Goal: Information Seeking & Learning: Understand process/instructions

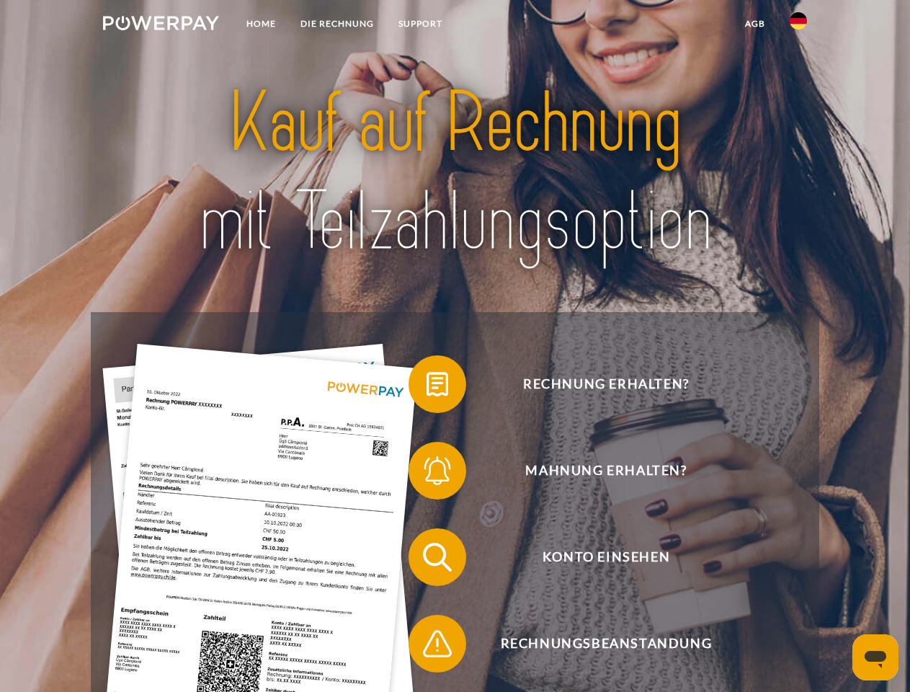
click at [161, 25] on img at bounding box center [161, 23] width 116 height 14
click at [798, 25] on img at bounding box center [798, 20] width 17 height 17
click at [755, 24] on link "agb" at bounding box center [755, 24] width 45 height 26
click at [427, 387] on span at bounding box center [416, 384] width 72 height 72
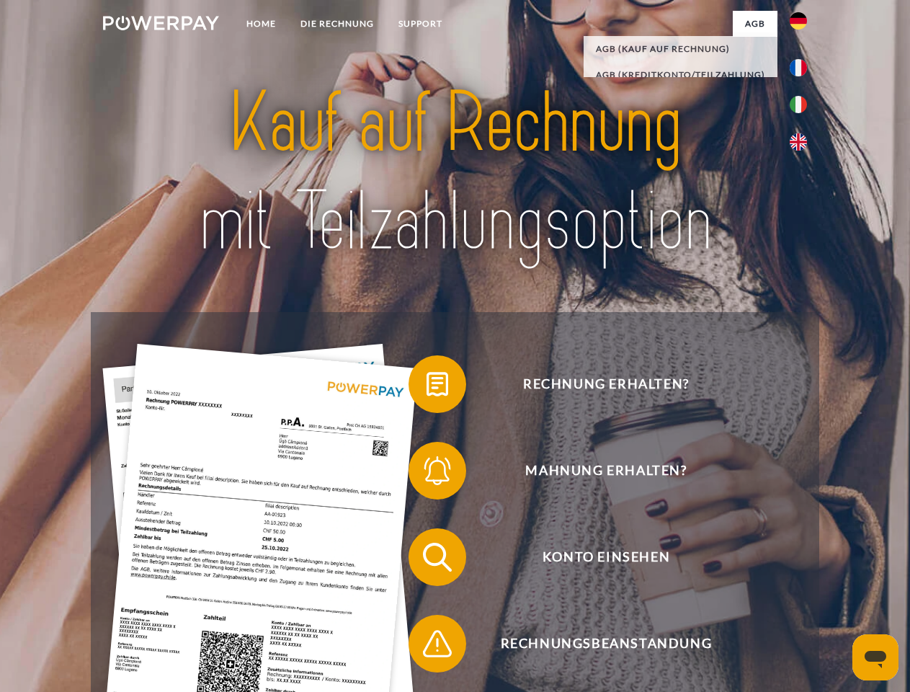
click at [427, 473] on span at bounding box center [416, 471] width 72 height 72
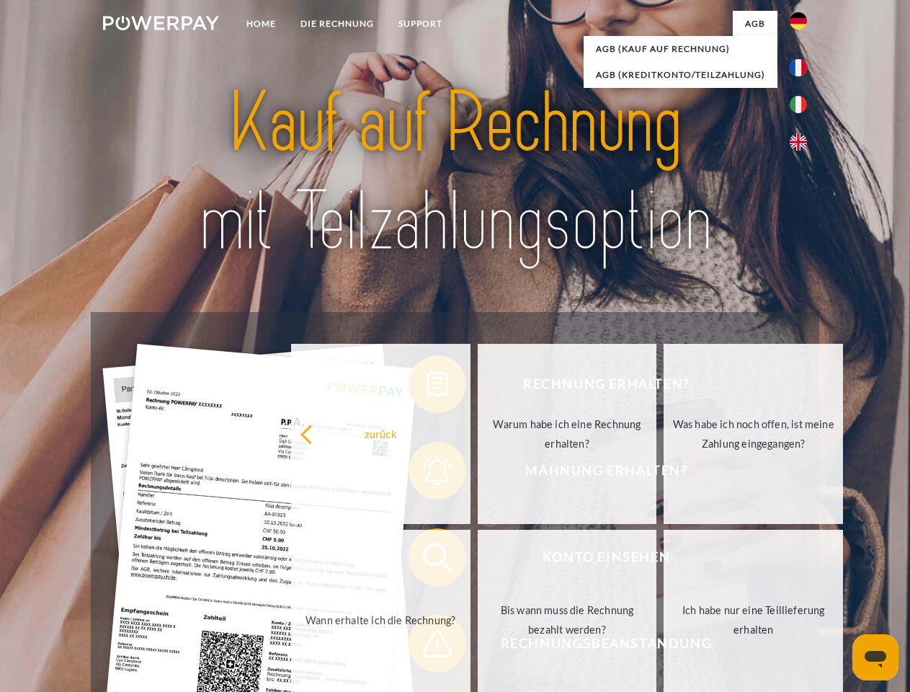
click at [478, 560] on link "Bis wann muss die Rechnung bezahlt werden?" at bounding box center [567, 620] width 179 height 180
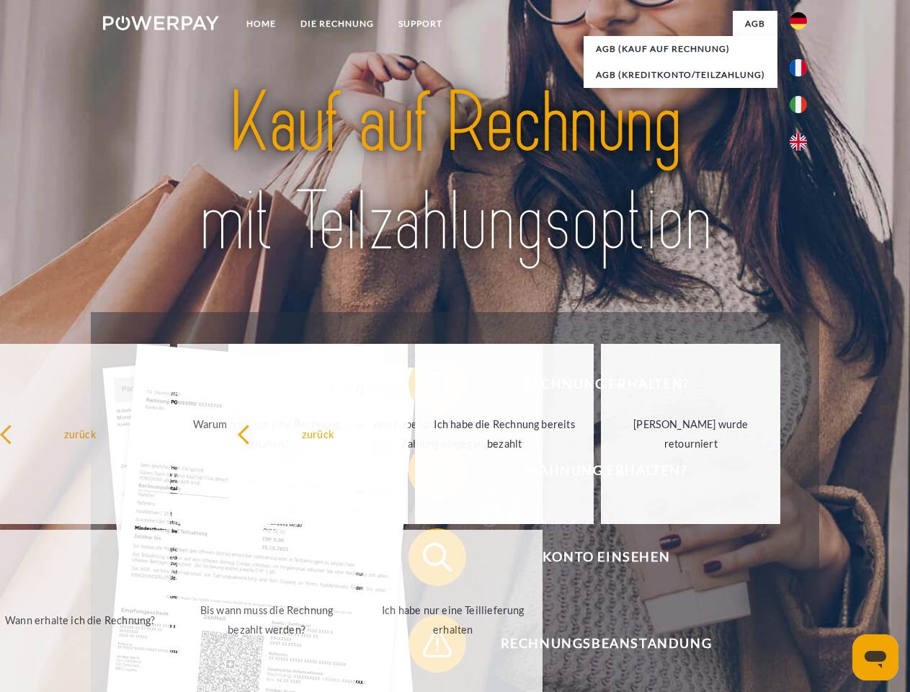
click at [427, 646] on span at bounding box center [416, 644] width 72 height 72
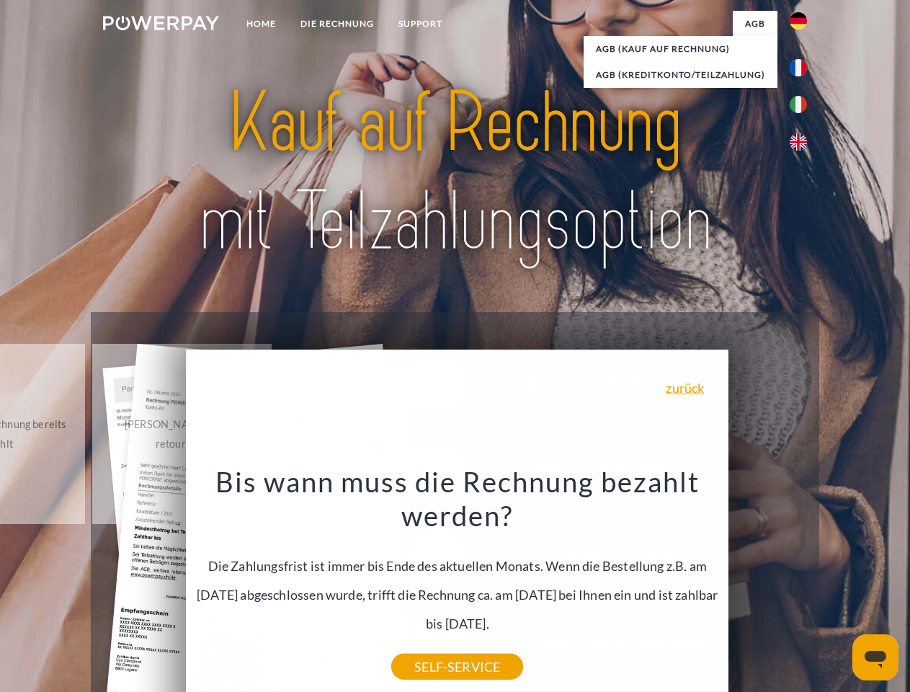
click at [876, 657] on icon "Messaging-Fenster öffnen" at bounding box center [876, 659] width 22 height 17
